Goal: Navigation & Orientation: Find specific page/section

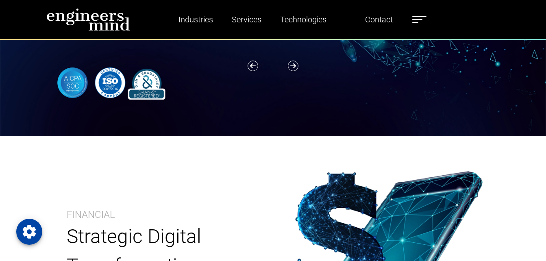
scroll to position [41, 0]
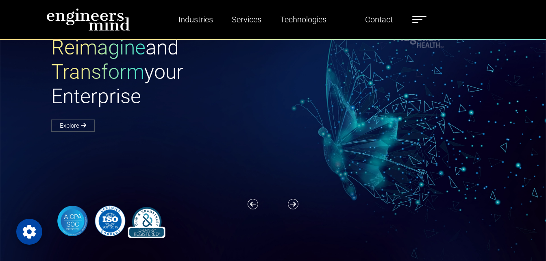
click at [420, 16] on label at bounding box center [419, 19] width 14 height 11
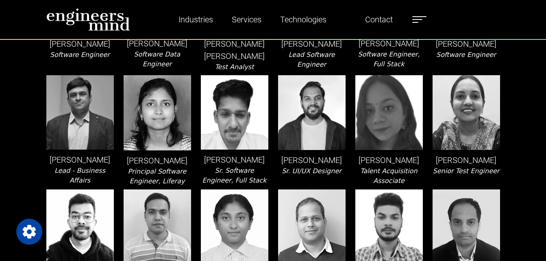
scroll to position [244, 0]
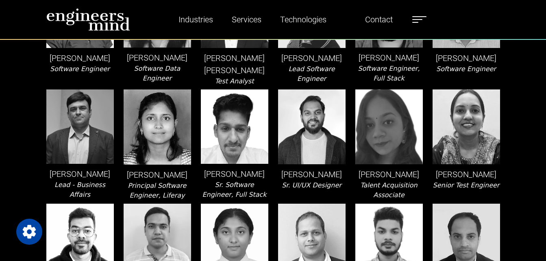
click at [391, 174] on p "[PERSON_NAME]" at bounding box center [388, 174] width 67 height 12
click at [388, 126] on img at bounding box center [388, 126] width 67 height 75
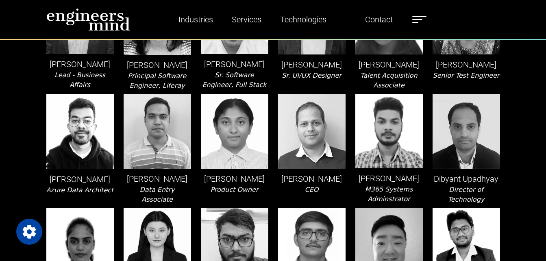
scroll to position [366, 0]
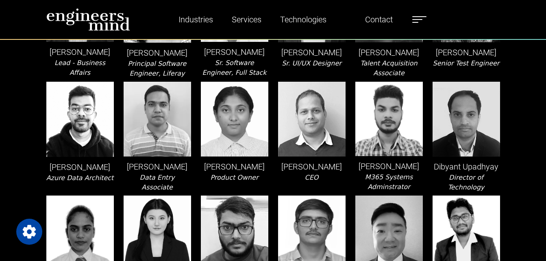
click at [332, 125] on img at bounding box center [311, 119] width 67 height 75
click at [306, 169] on p "Deb Misra" at bounding box center [311, 167] width 67 height 12
click at [324, 127] on img at bounding box center [311, 119] width 67 height 75
click at [310, 172] on p "[PERSON_NAME]" at bounding box center [311, 167] width 67 height 12
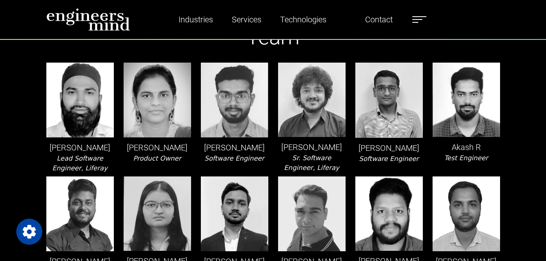
scroll to position [0, 0]
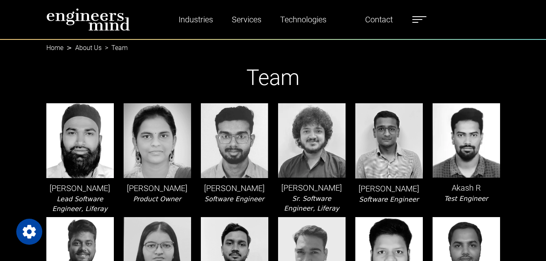
click at [422, 15] on label at bounding box center [419, 19] width 14 height 11
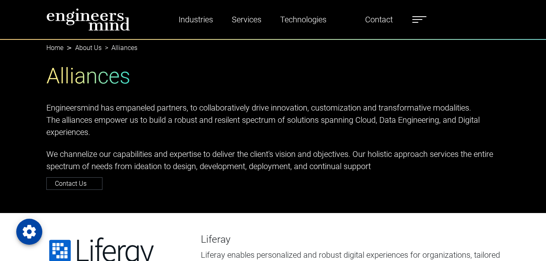
click at [419, 17] on label at bounding box center [419, 19] width 14 height 11
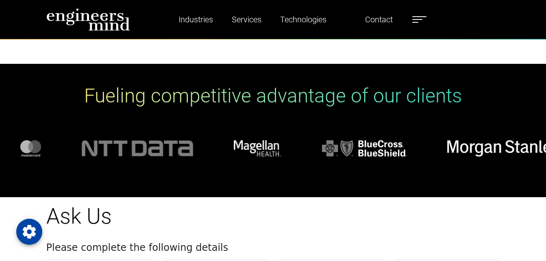
scroll to position [488, 0]
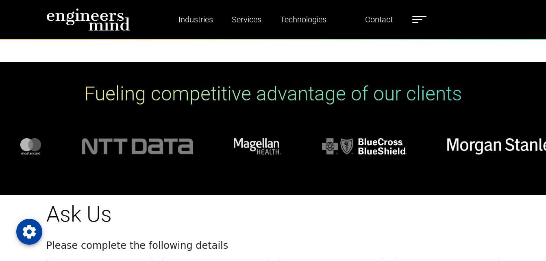
click at [417, 22] on span at bounding box center [415, 22] width 6 height 1
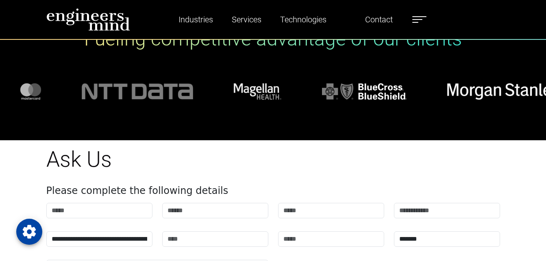
scroll to position [528, 0]
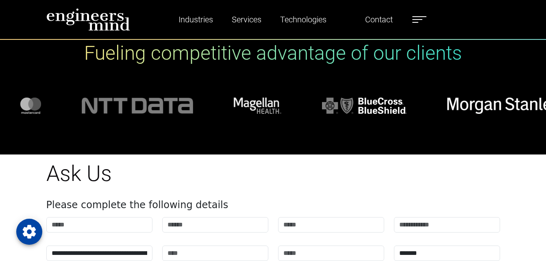
click at [417, 17] on label at bounding box center [419, 19] width 14 height 11
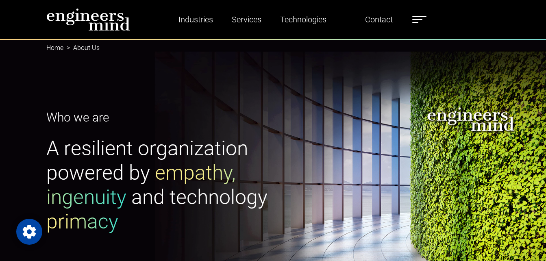
click at [418, 17] on label at bounding box center [419, 19] width 14 height 11
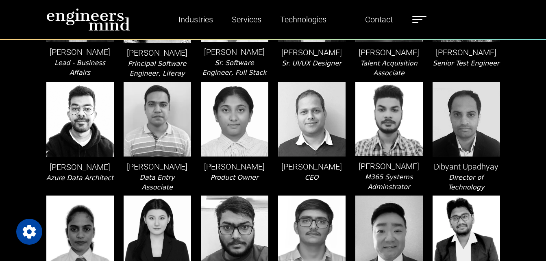
scroll to position [203, 0]
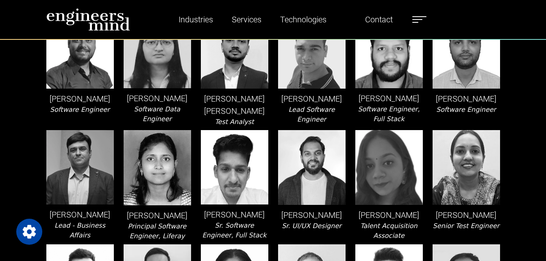
click at [385, 176] on img at bounding box center [388, 167] width 67 height 75
drag, startPoint x: 368, startPoint y: 215, endPoint x: 412, endPoint y: 214, distance: 44.3
click at [412, 214] on p "Anshita Negi" at bounding box center [388, 215] width 67 height 12
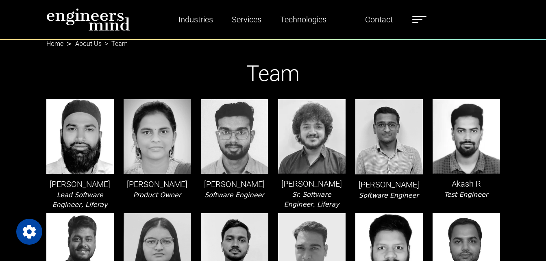
scroll to position [0, 0]
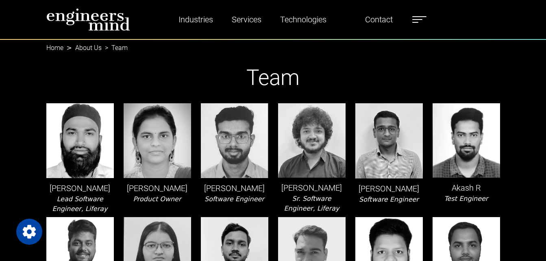
click at [418, 17] on label at bounding box center [419, 19] width 14 height 11
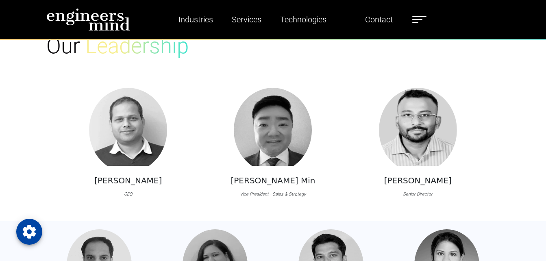
scroll to position [610, 0]
click at [120, 180] on h5 "[PERSON_NAME]" at bounding box center [127, 181] width 67 height 10
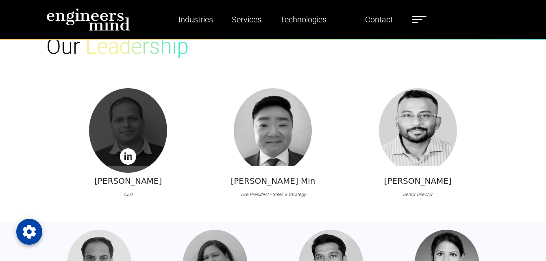
click at [120, 135] on div at bounding box center [128, 130] width 78 height 85
click at [125, 157] on img at bounding box center [128, 156] width 16 height 16
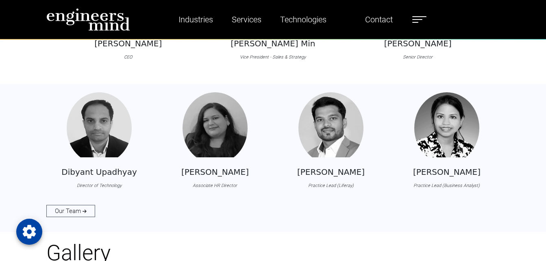
scroll to position [772, 0]
